Goal: Task Accomplishment & Management: Manage account settings

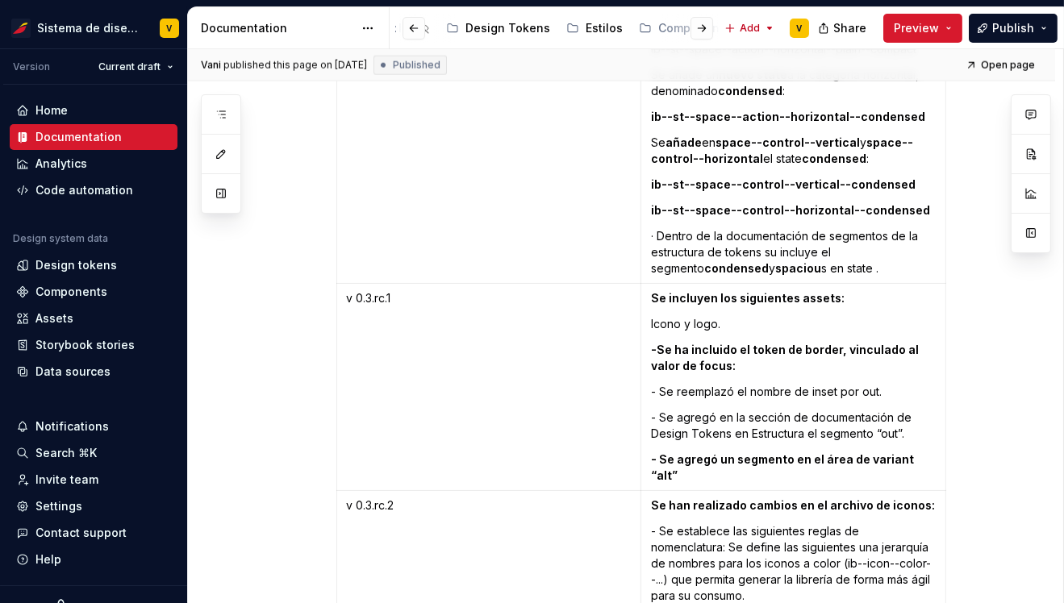
scroll to position [0, 569]
click at [577, 26] on div "Estilos" at bounding box center [595, 28] width 37 height 16
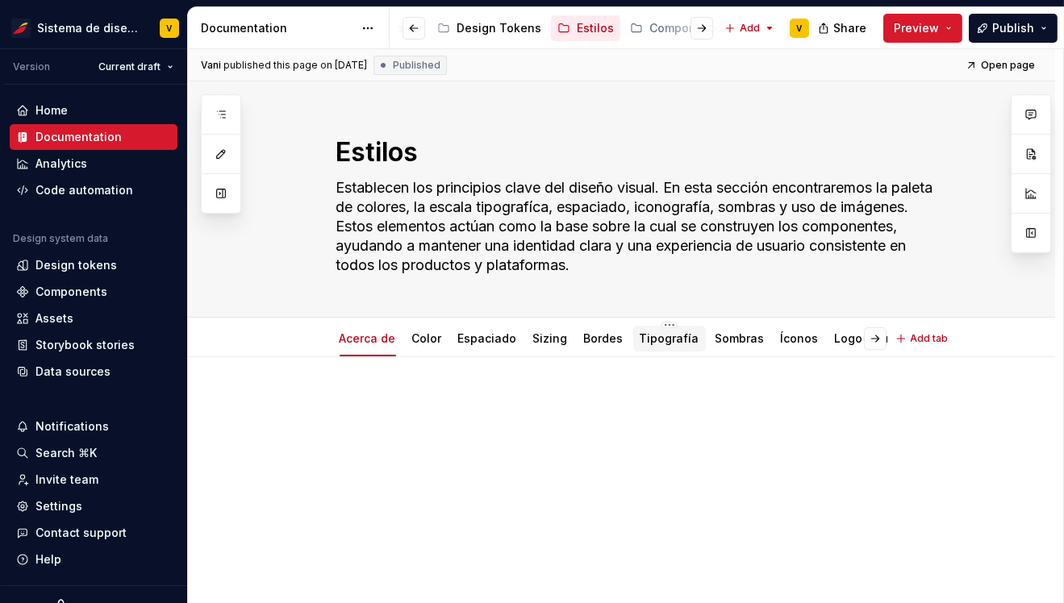
click at [657, 334] on link "Tipografía" at bounding box center [670, 339] width 60 height 14
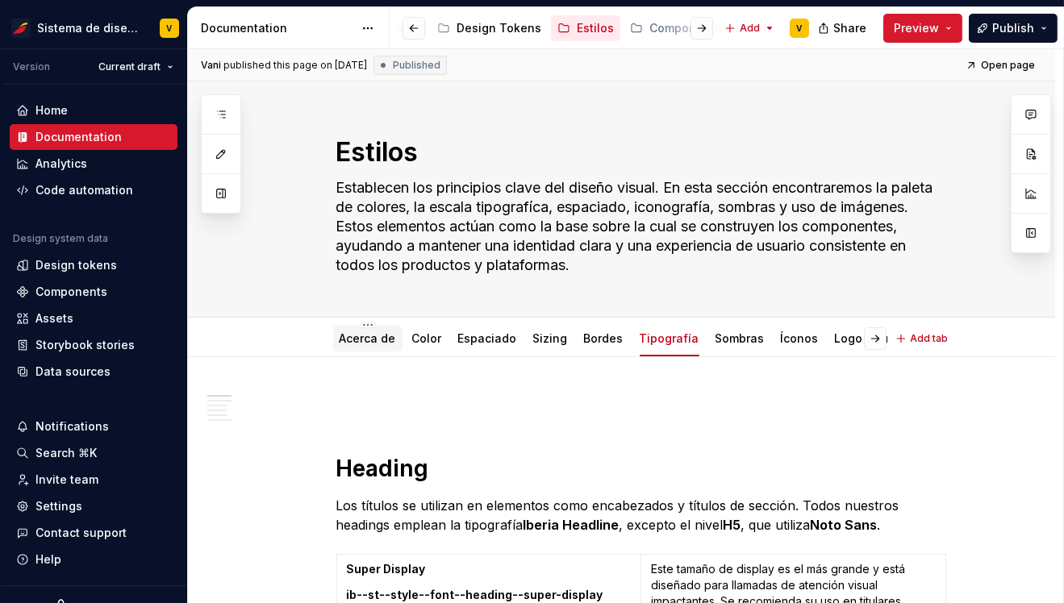
click at [358, 340] on link "Acerca de" at bounding box center [368, 339] width 56 height 14
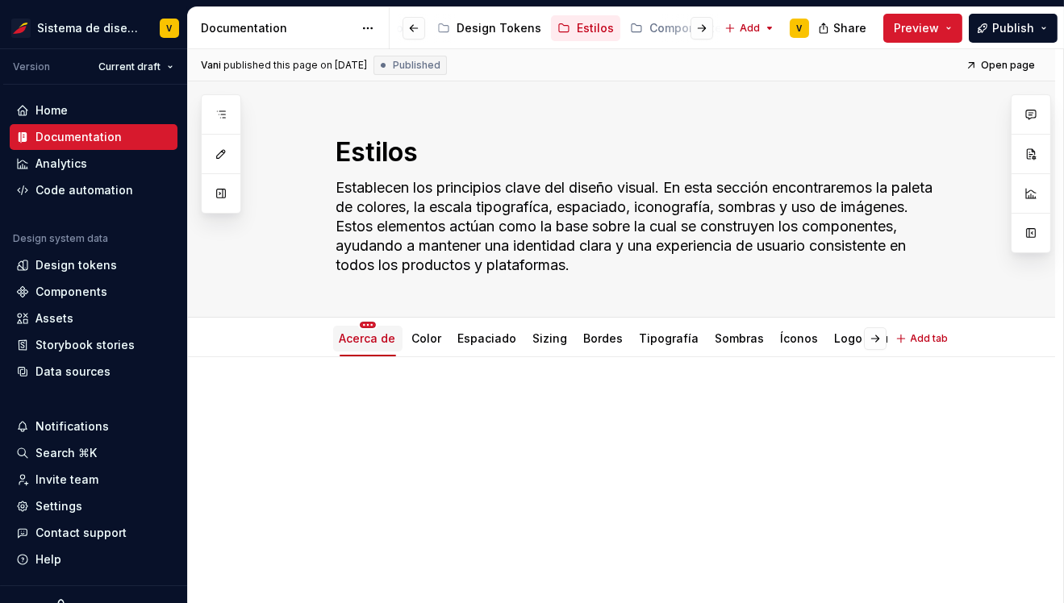
click at [367, 325] on html "Sistema de diseño Iberia V Version Current draft Home Documentation Analytics C…" at bounding box center [532, 301] width 1064 height 603
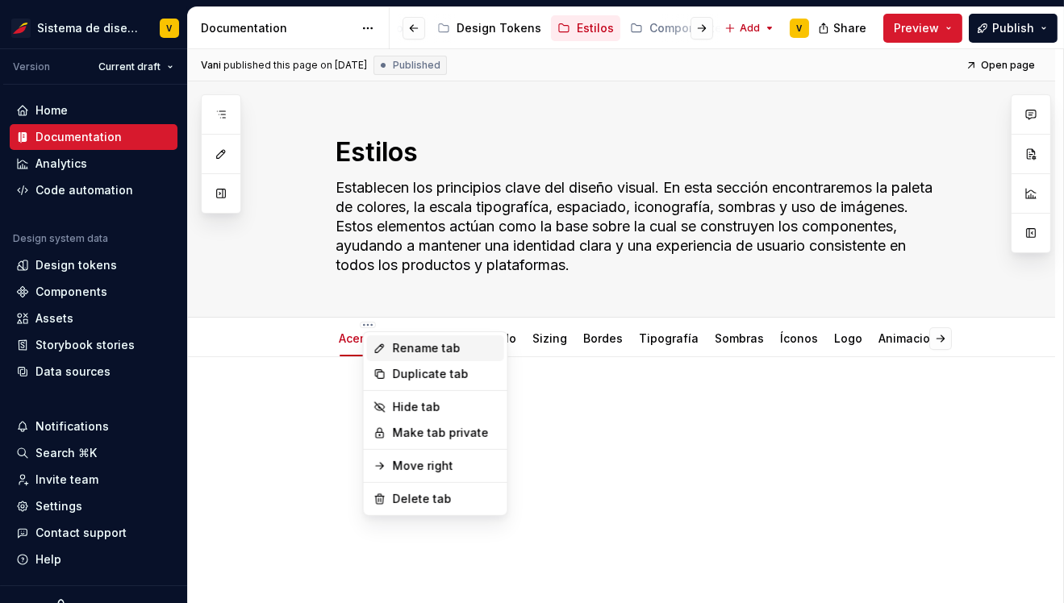
type textarea "*"
click at [416, 345] on div "Rename tab" at bounding box center [445, 348] width 105 height 16
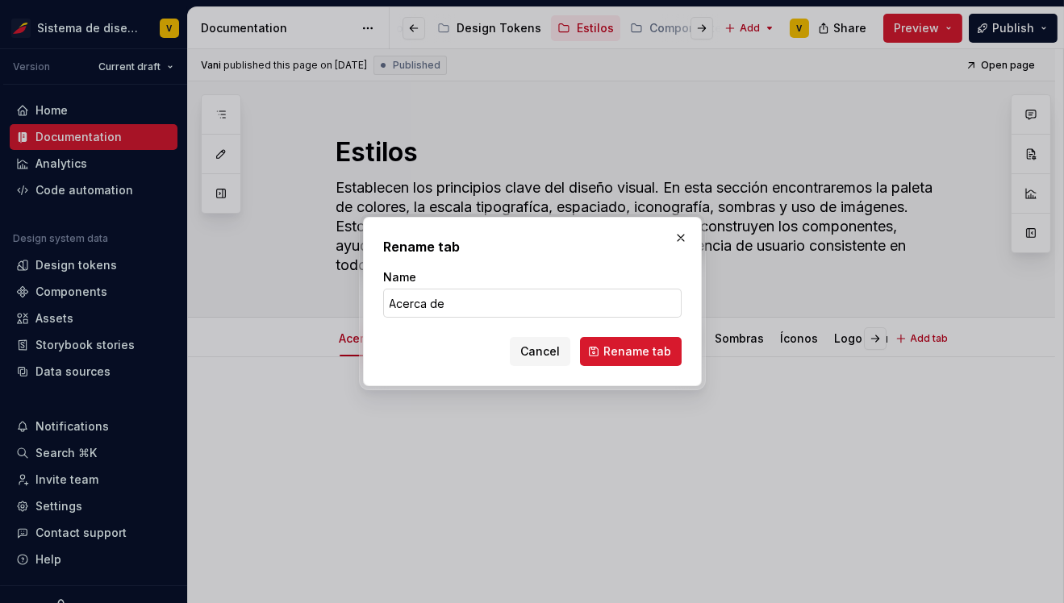
click at [411, 307] on input "Acerca de" at bounding box center [532, 303] width 298 height 29
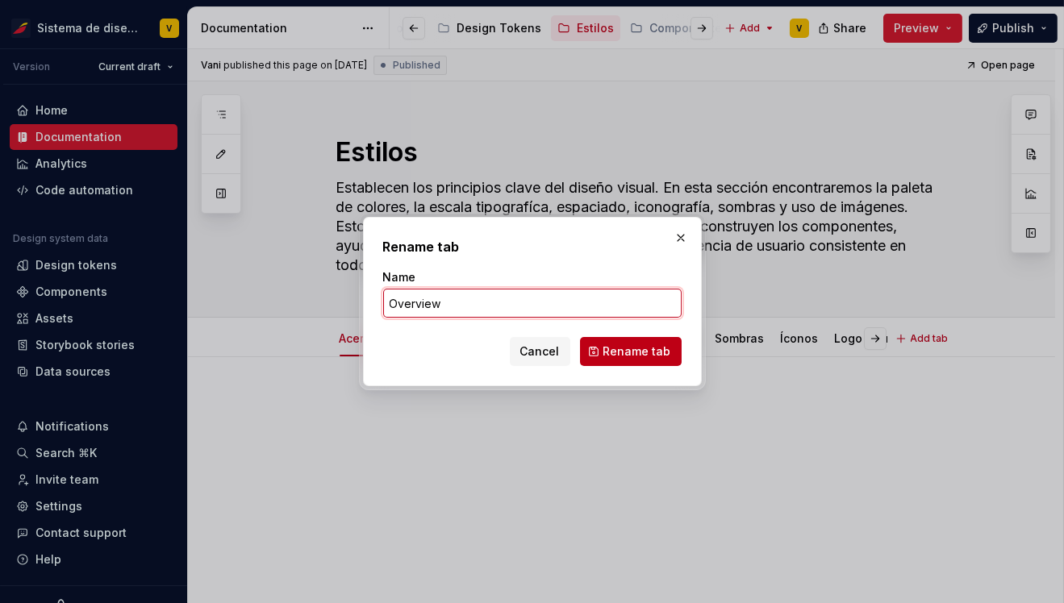
type input "Overview"
click at [646, 349] on span "Rename tab" at bounding box center [637, 352] width 68 height 16
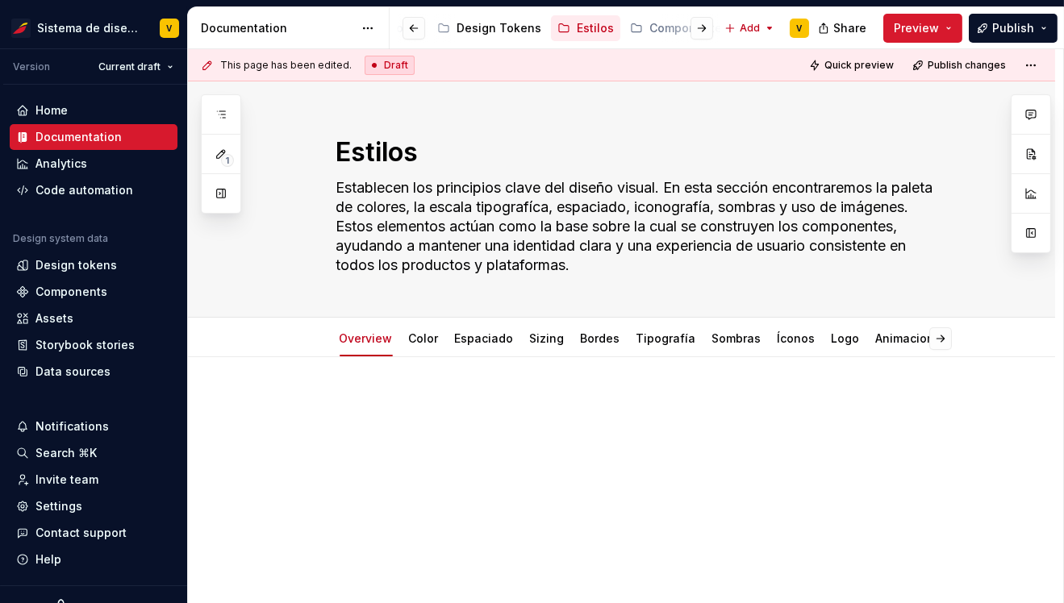
type textarea "*"
